Goal: Task Accomplishment & Management: Manage account settings

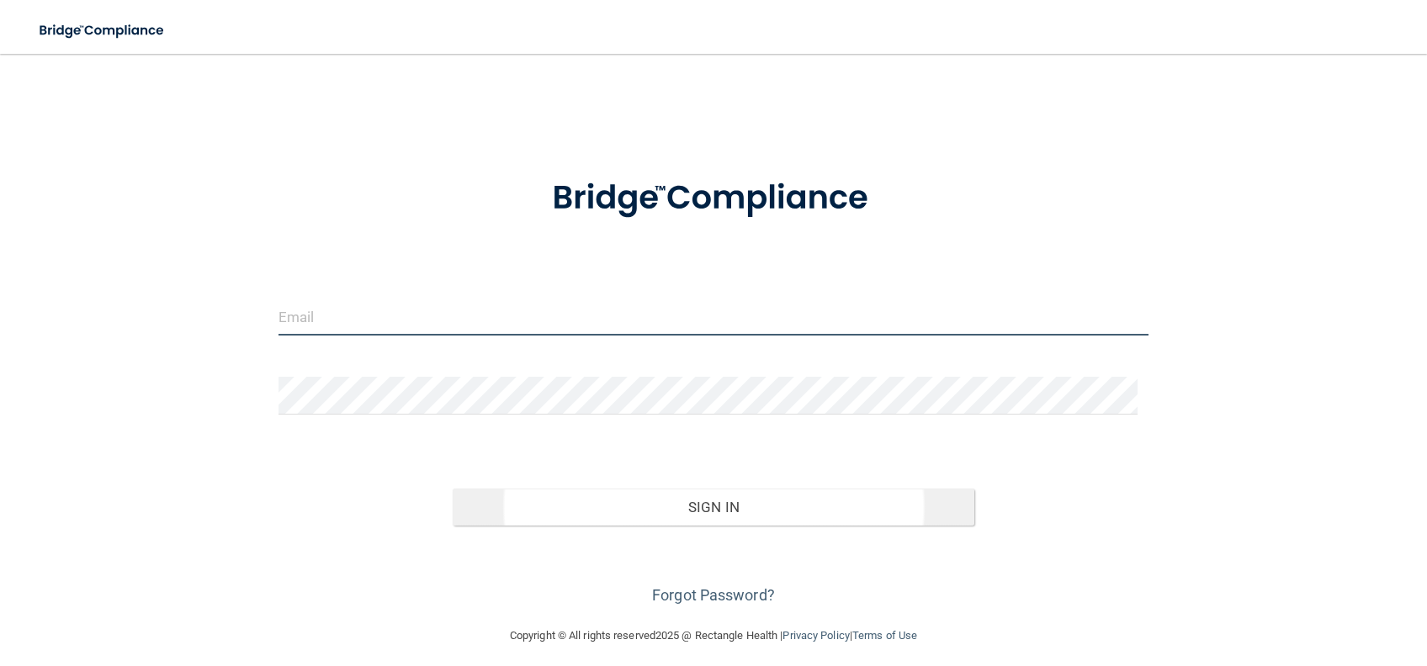
type input "[PERSON_NAME][EMAIL_ADDRESS][PERSON_NAME][DOMAIN_NAME]"
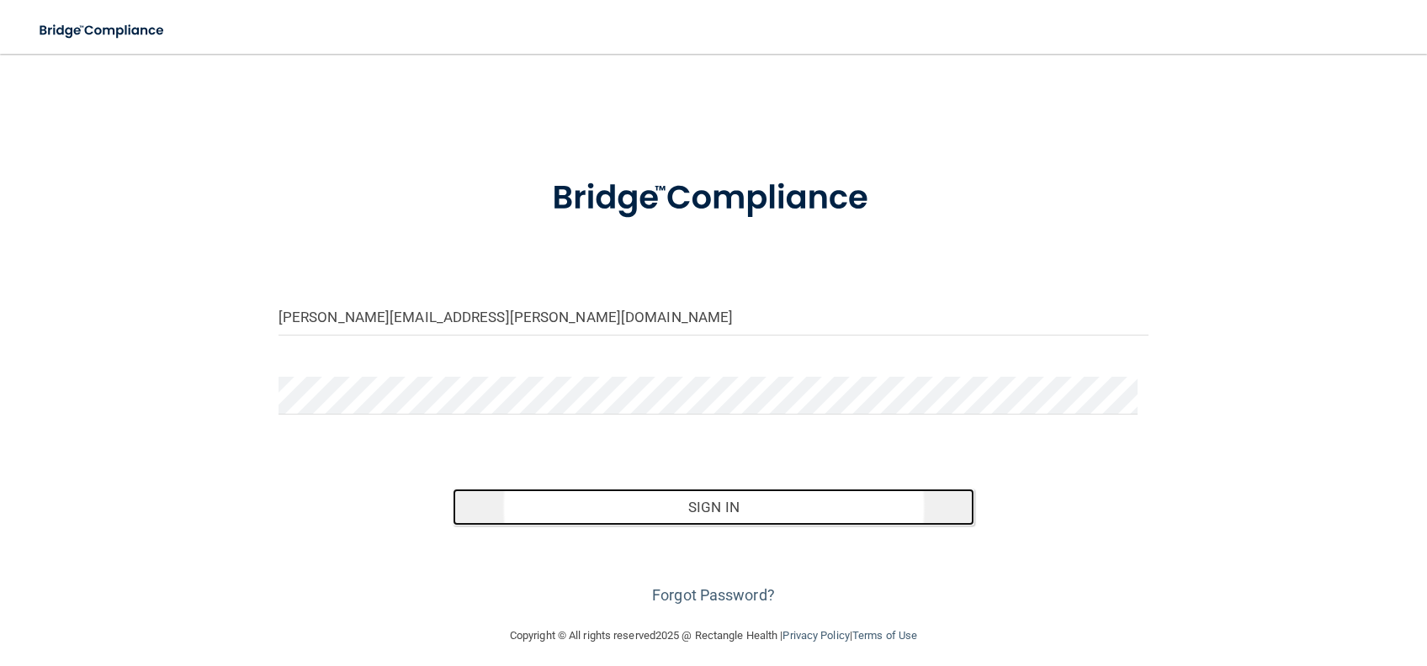
click at [686, 507] on button "Sign In" at bounding box center [714, 507] width 522 height 37
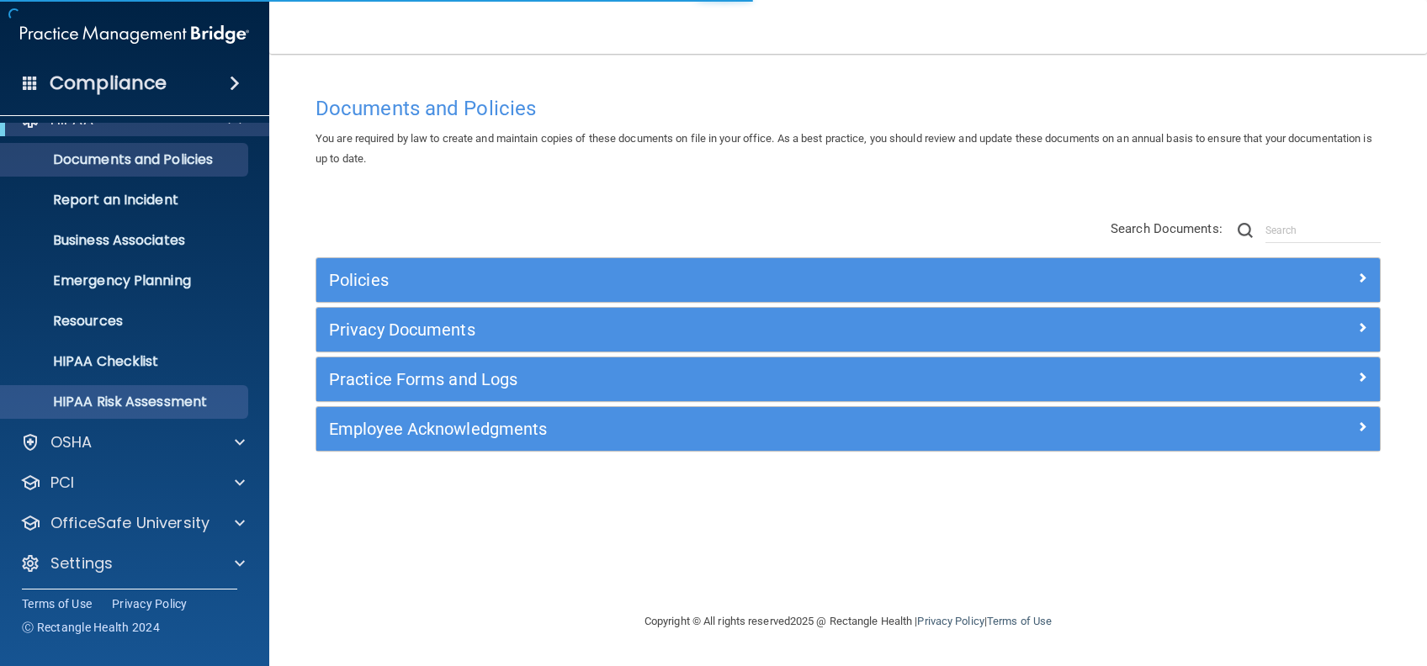
scroll to position [31, 0]
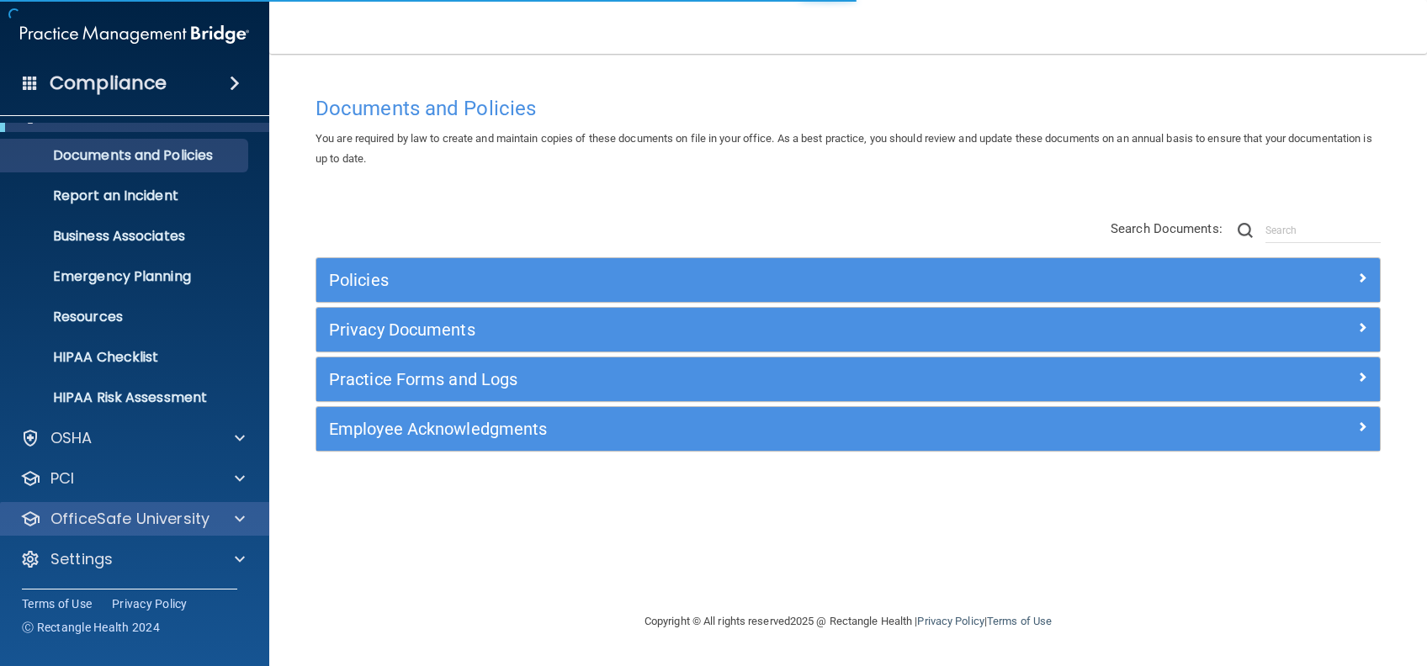
click at [142, 506] on div "OfficeSafe University" at bounding box center [135, 519] width 270 height 34
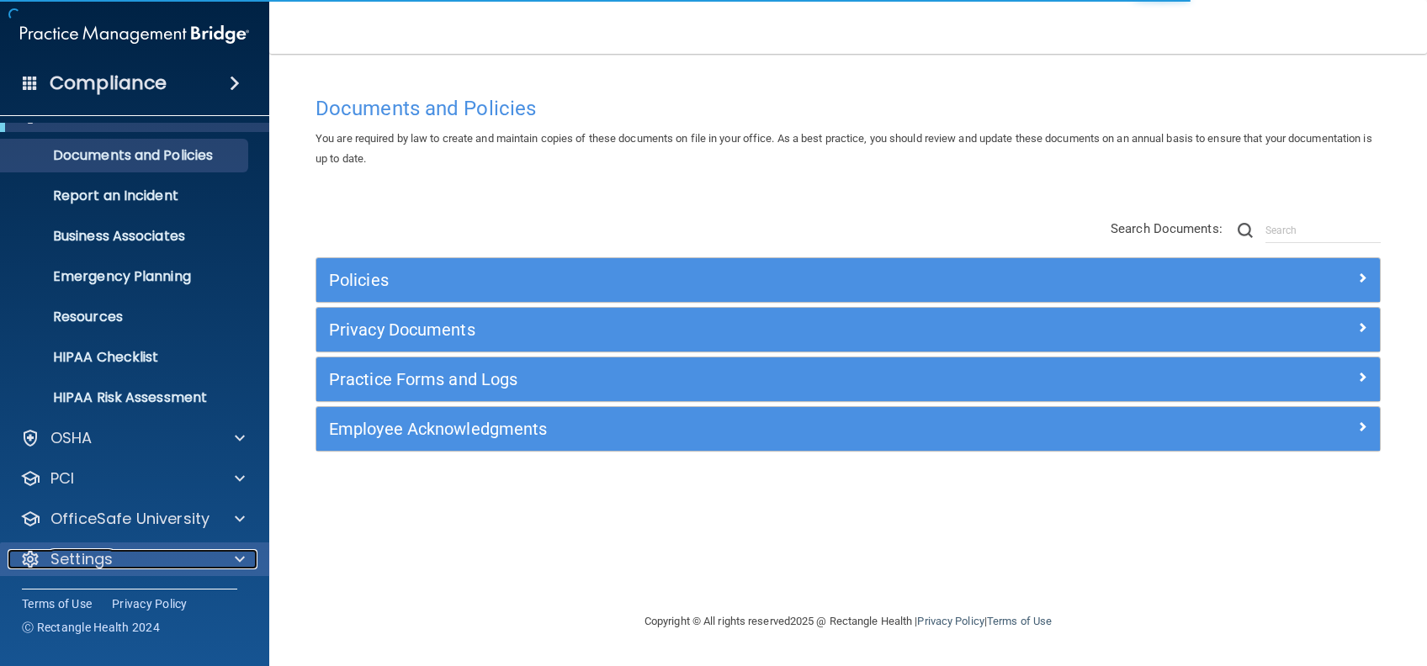
click at [129, 554] on div "Settings" at bounding box center [112, 559] width 209 height 20
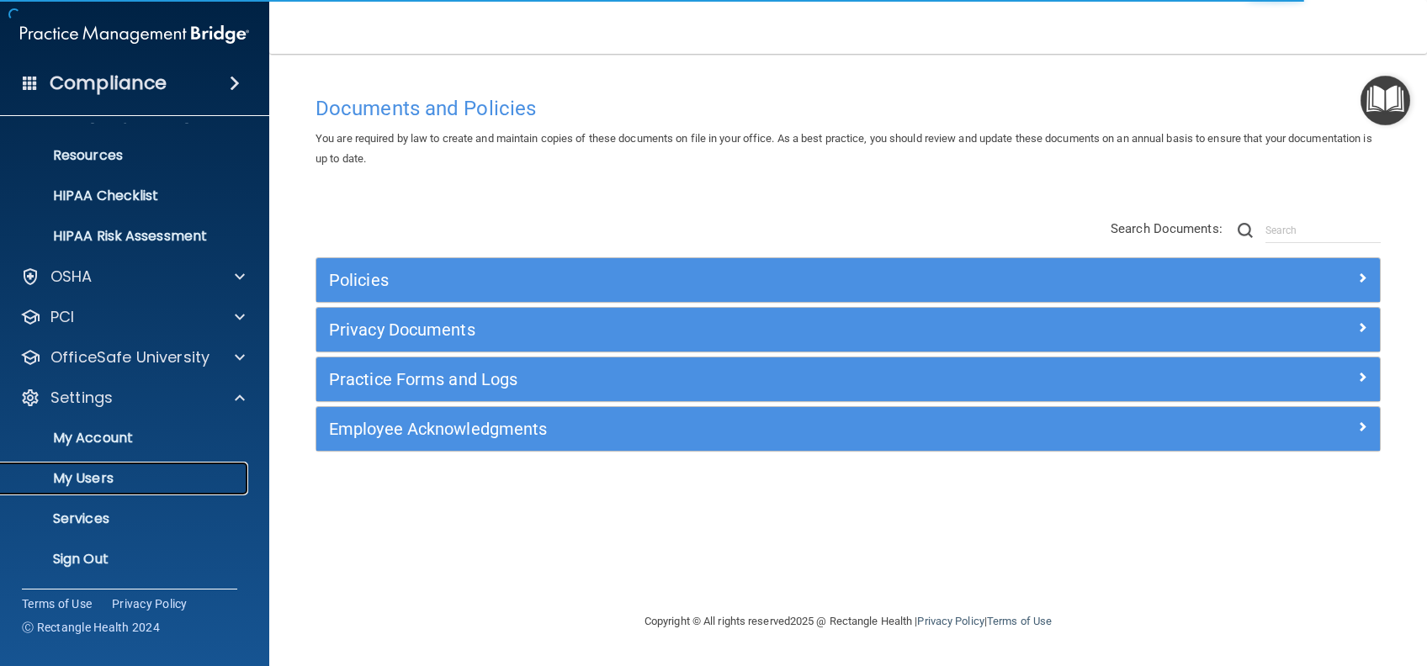
click at [103, 475] on p "My Users" at bounding box center [126, 478] width 230 height 17
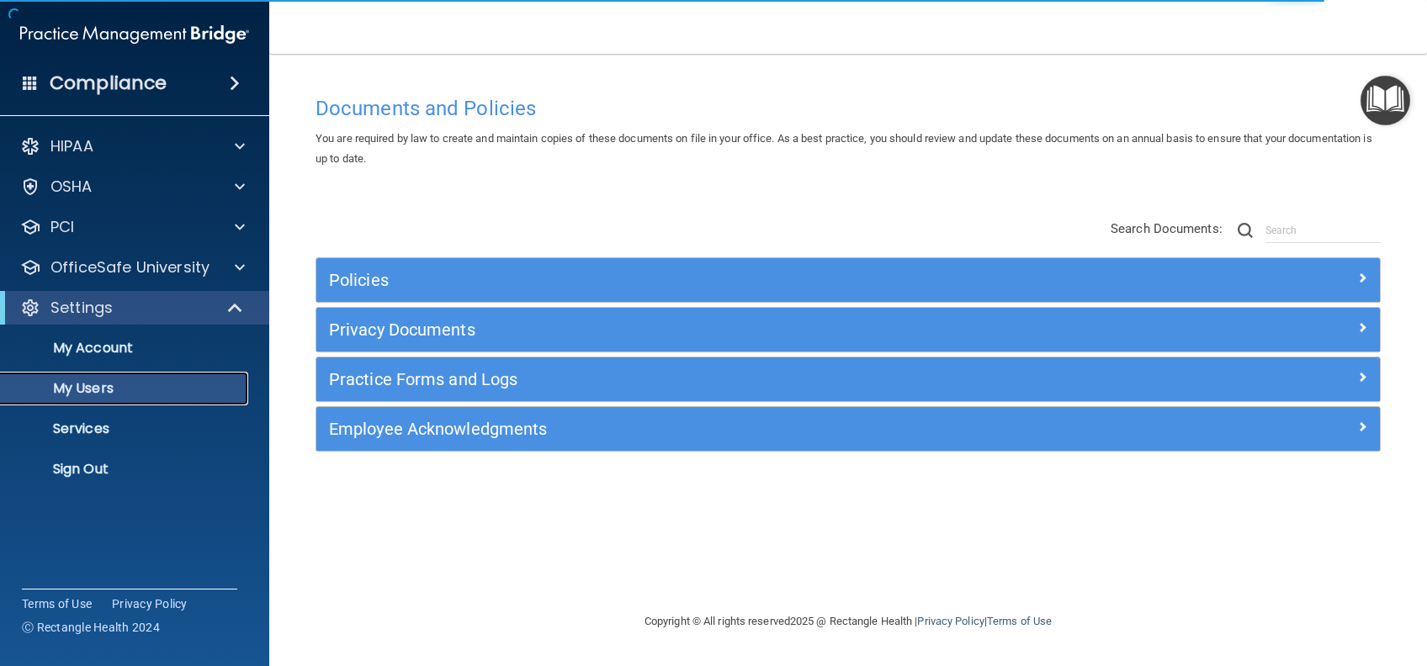
select select "20"
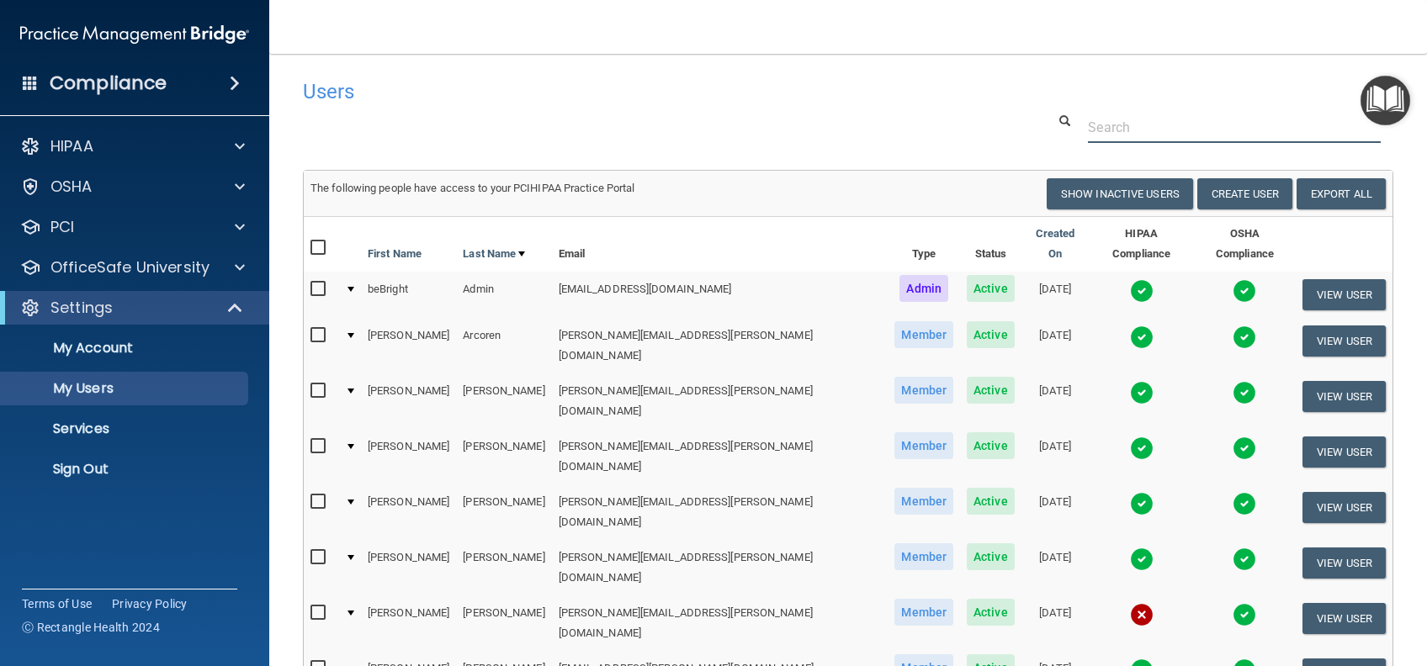
click at [1104, 120] on input "text" at bounding box center [1234, 127] width 293 height 31
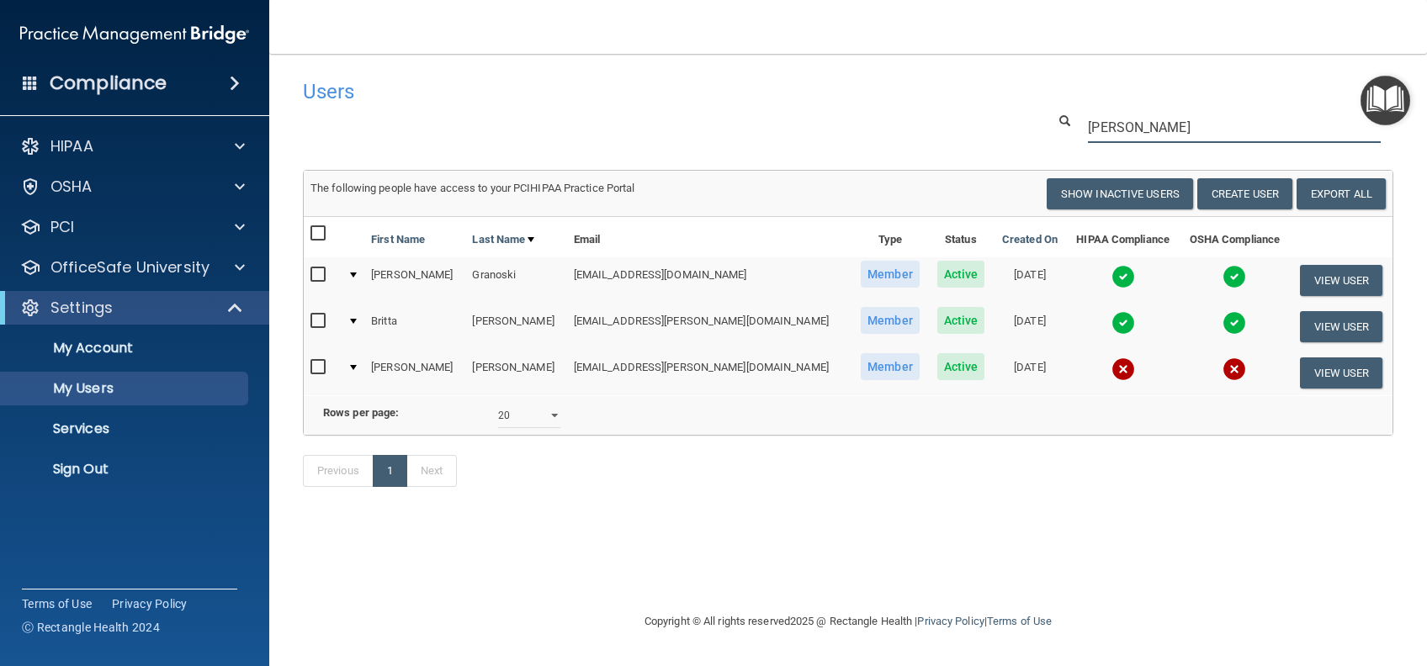
type input "[PERSON_NAME]"
click at [318, 366] on input "checkbox" at bounding box center [319, 367] width 19 height 13
checkbox input "true"
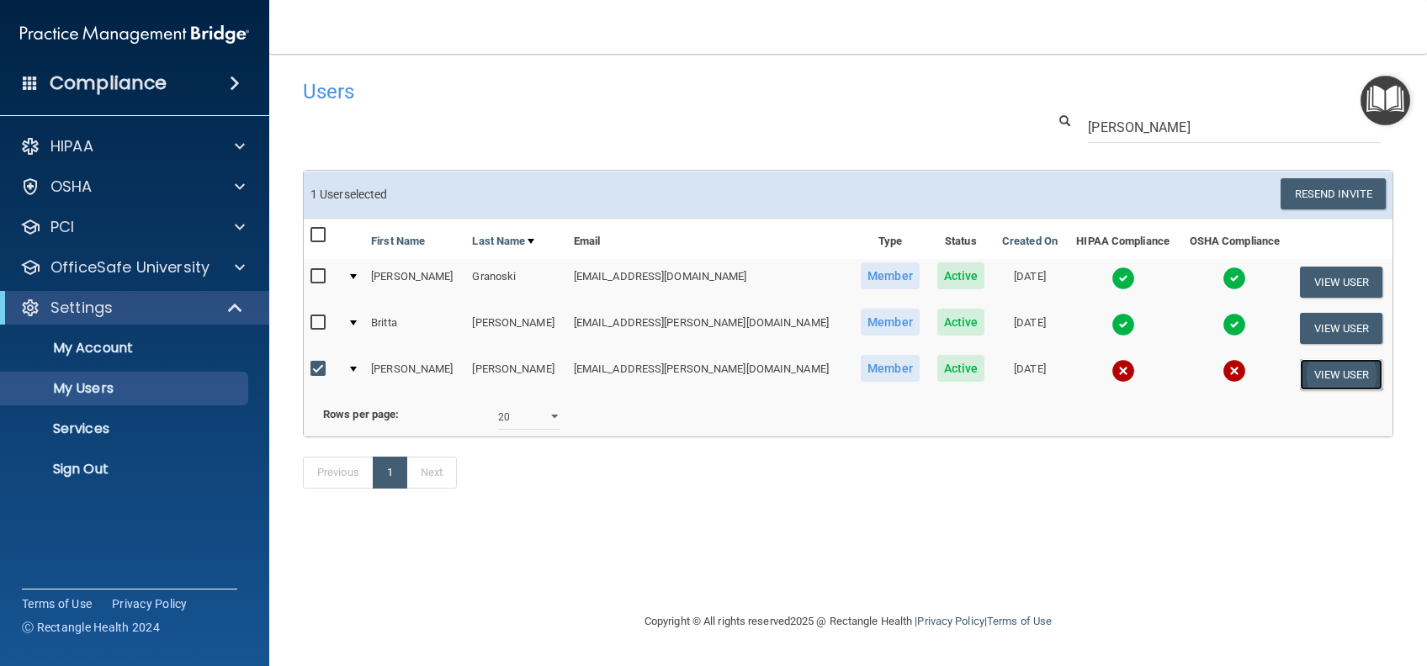
click at [1324, 365] on button "View User" at bounding box center [1341, 374] width 83 height 31
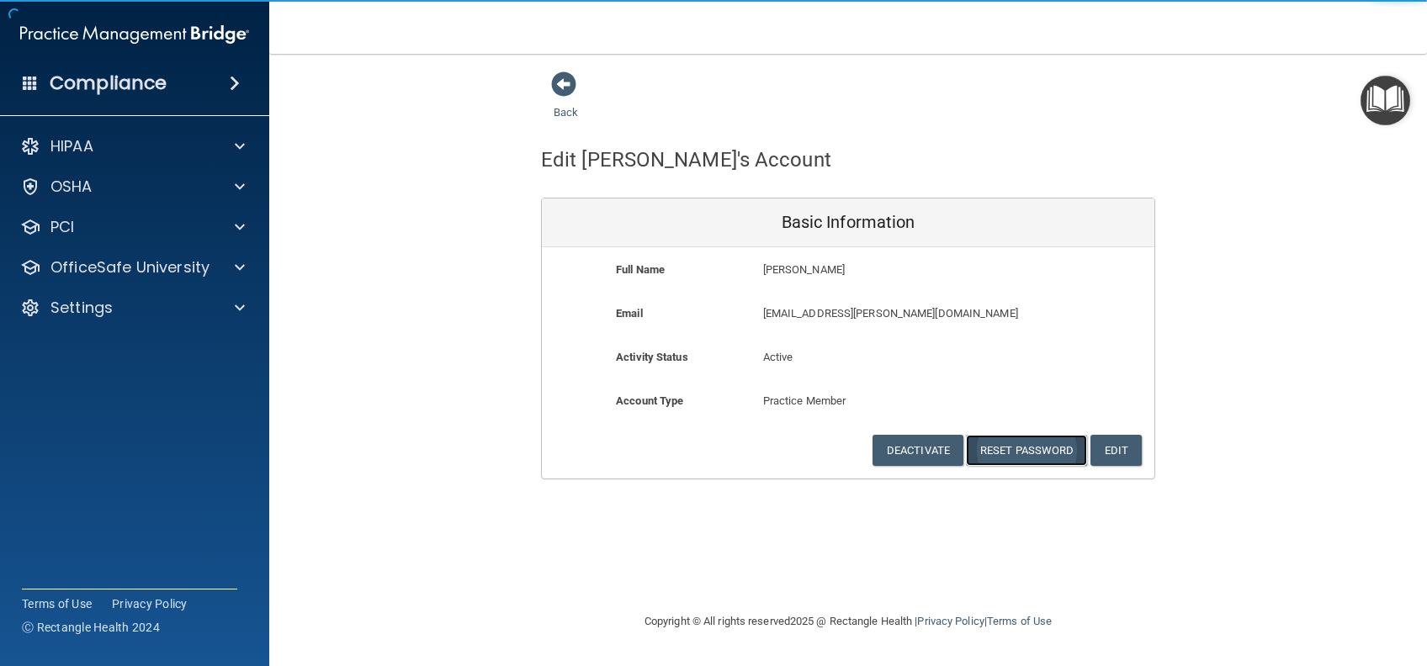
click at [1012, 443] on button "Reset Password" at bounding box center [1026, 450] width 121 height 31
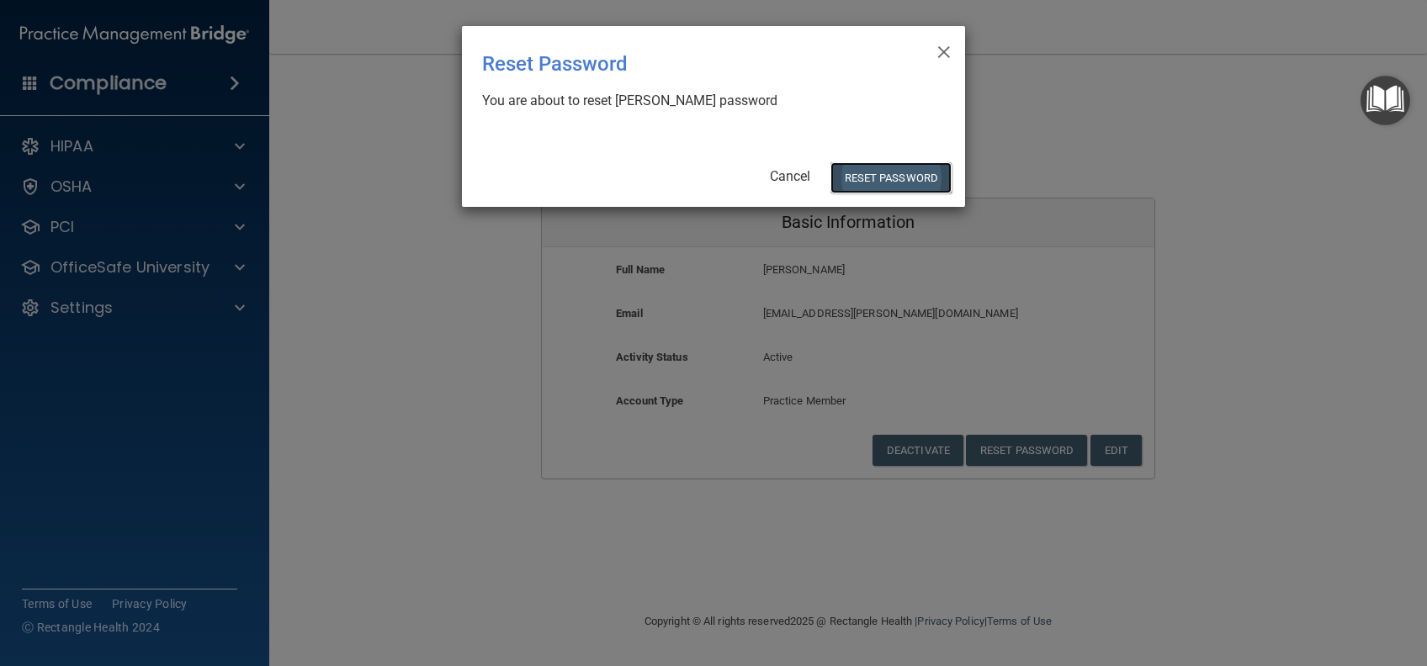
click at [873, 178] on button "Reset Password" at bounding box center [890, 177] width 121 height 31
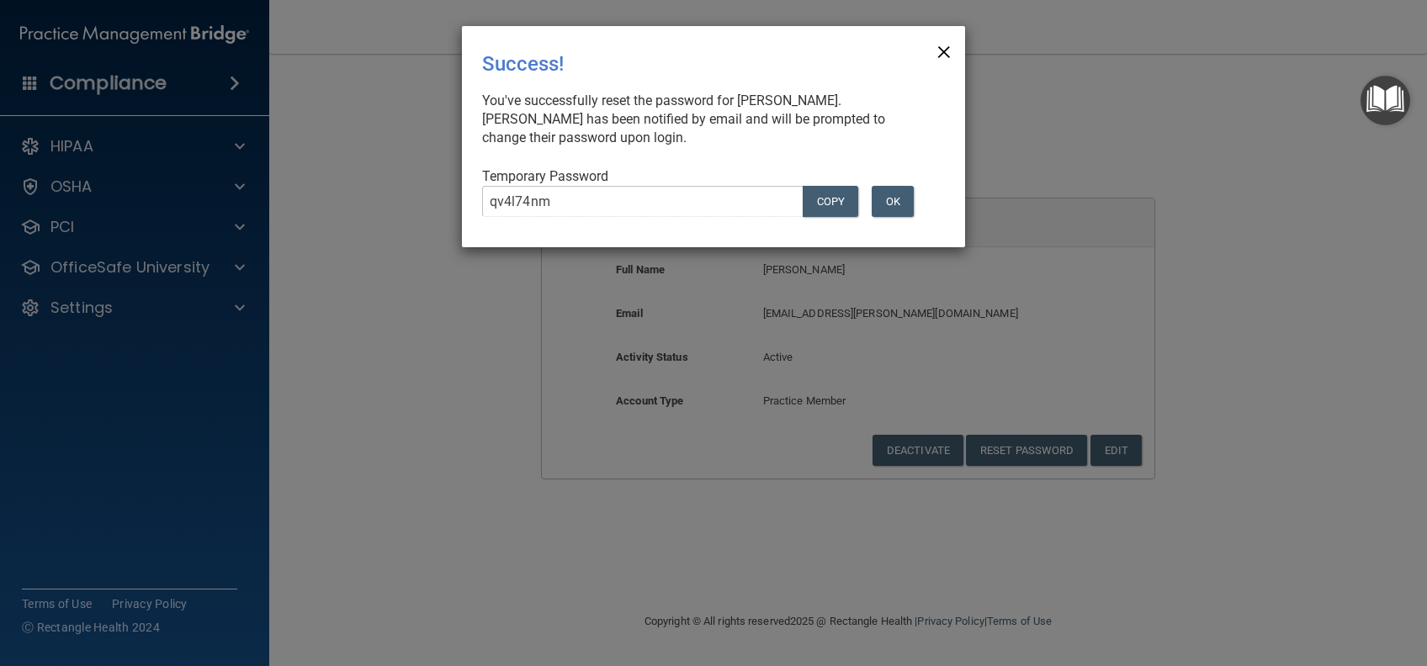
click at [944, 47] on span "×" at bounding box center [943, 50] width 15 height 34
